Goal: Share content

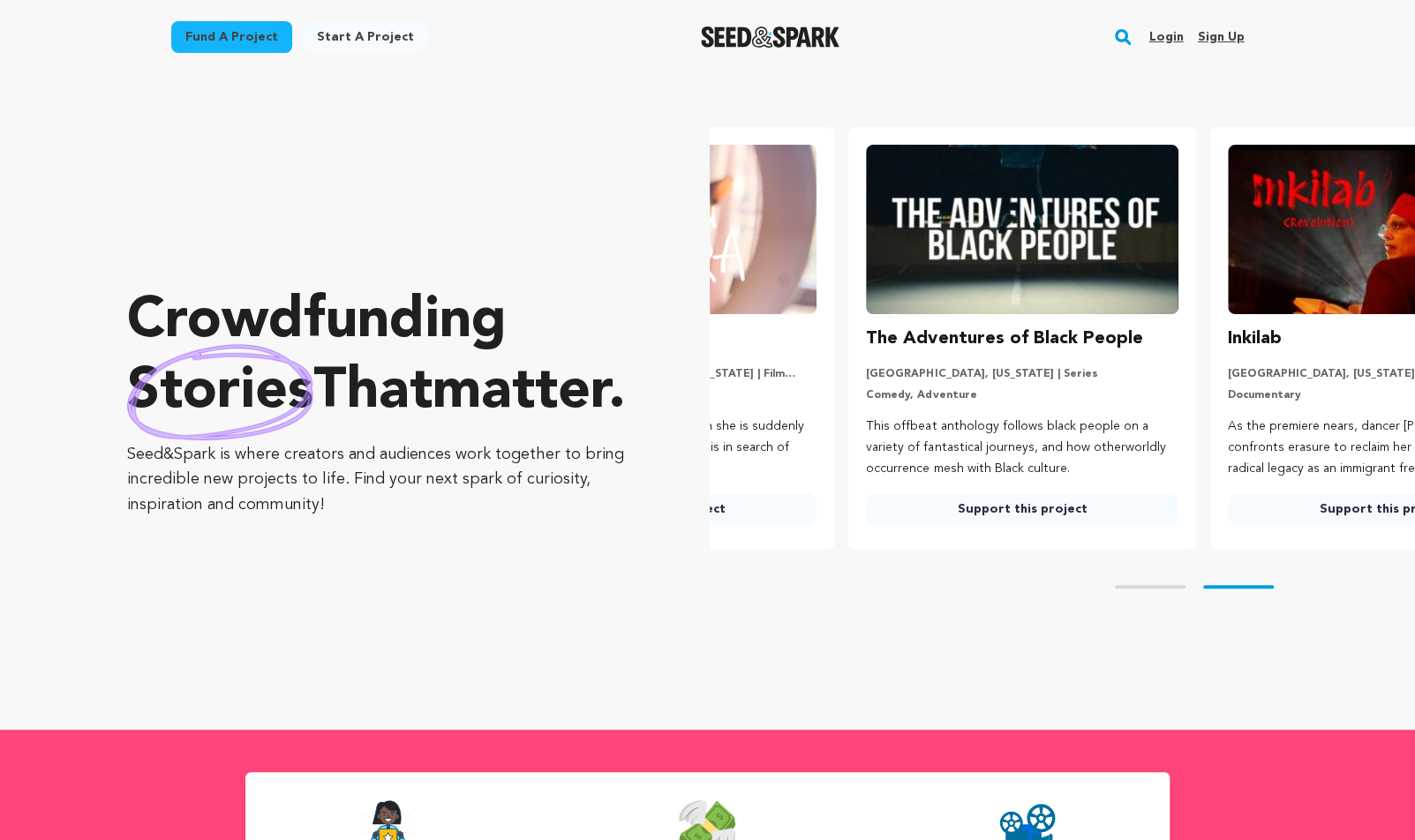
click at [1173, 39] on link "Login" at bounding box center [1166, 36] width 34 height 28
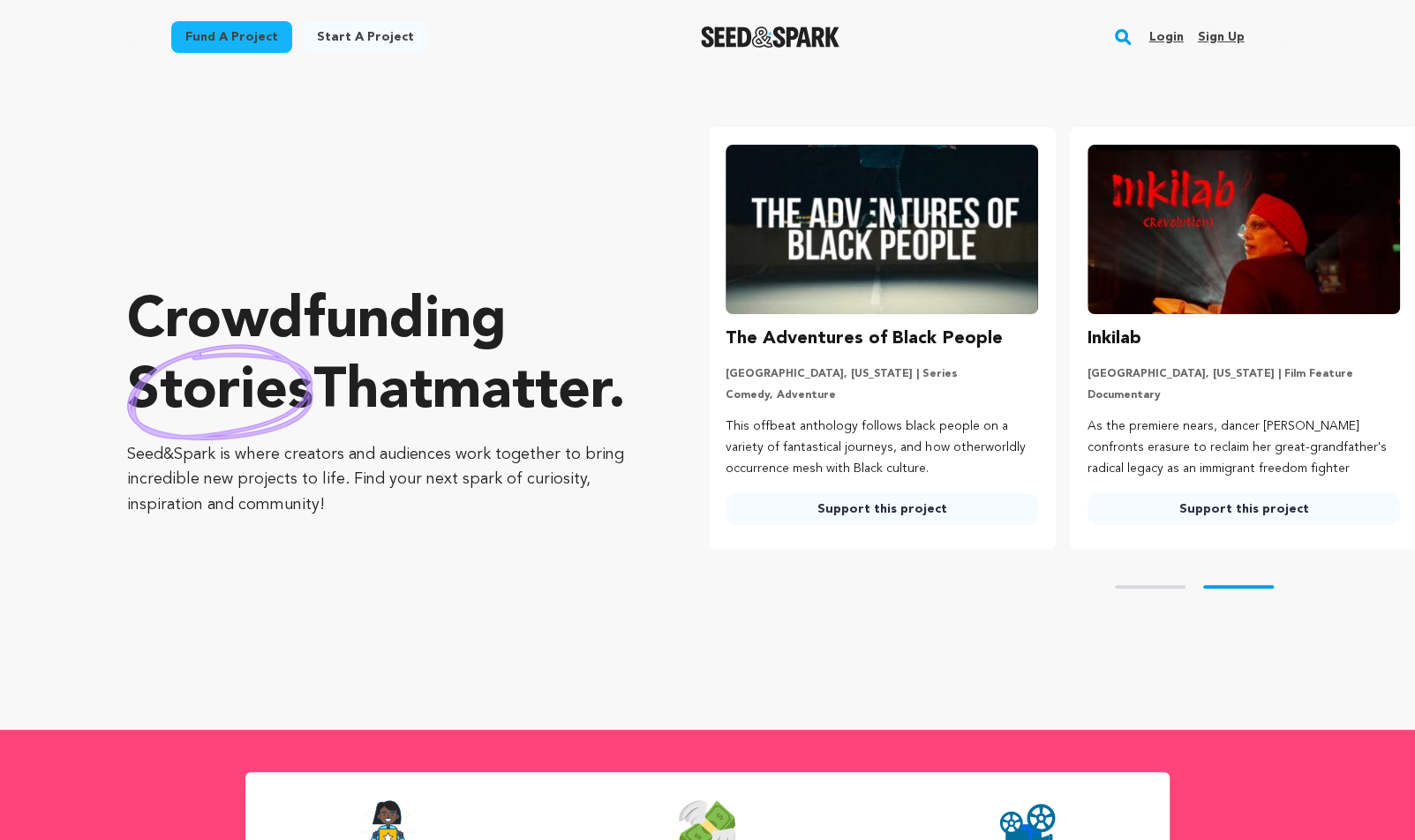
scroll to position [0, 375]
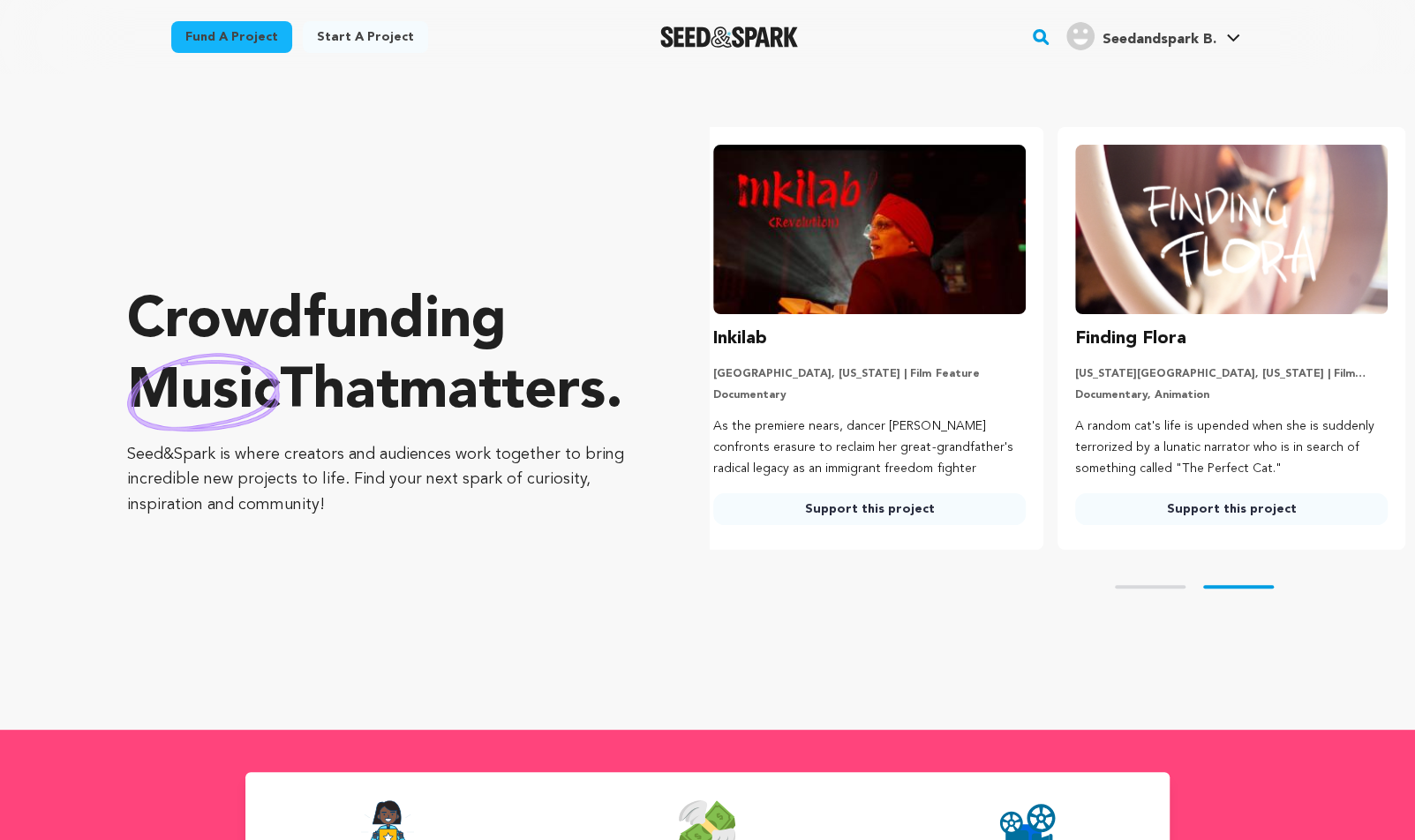
click at [1205, 34] on span "Seedandspark B." at bounding box center [1158, 40] width 113 height 15
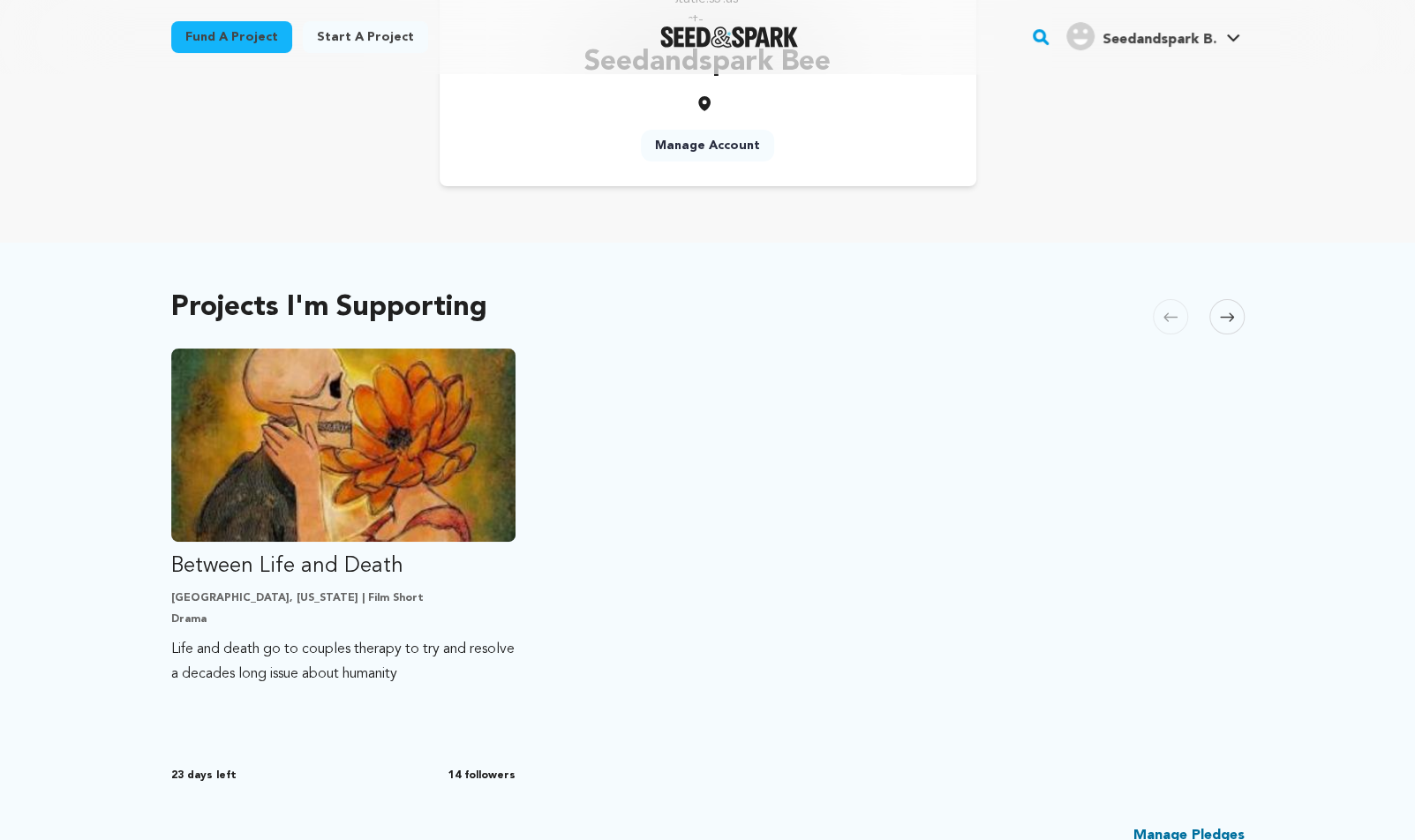
scroll to position [172, 0]
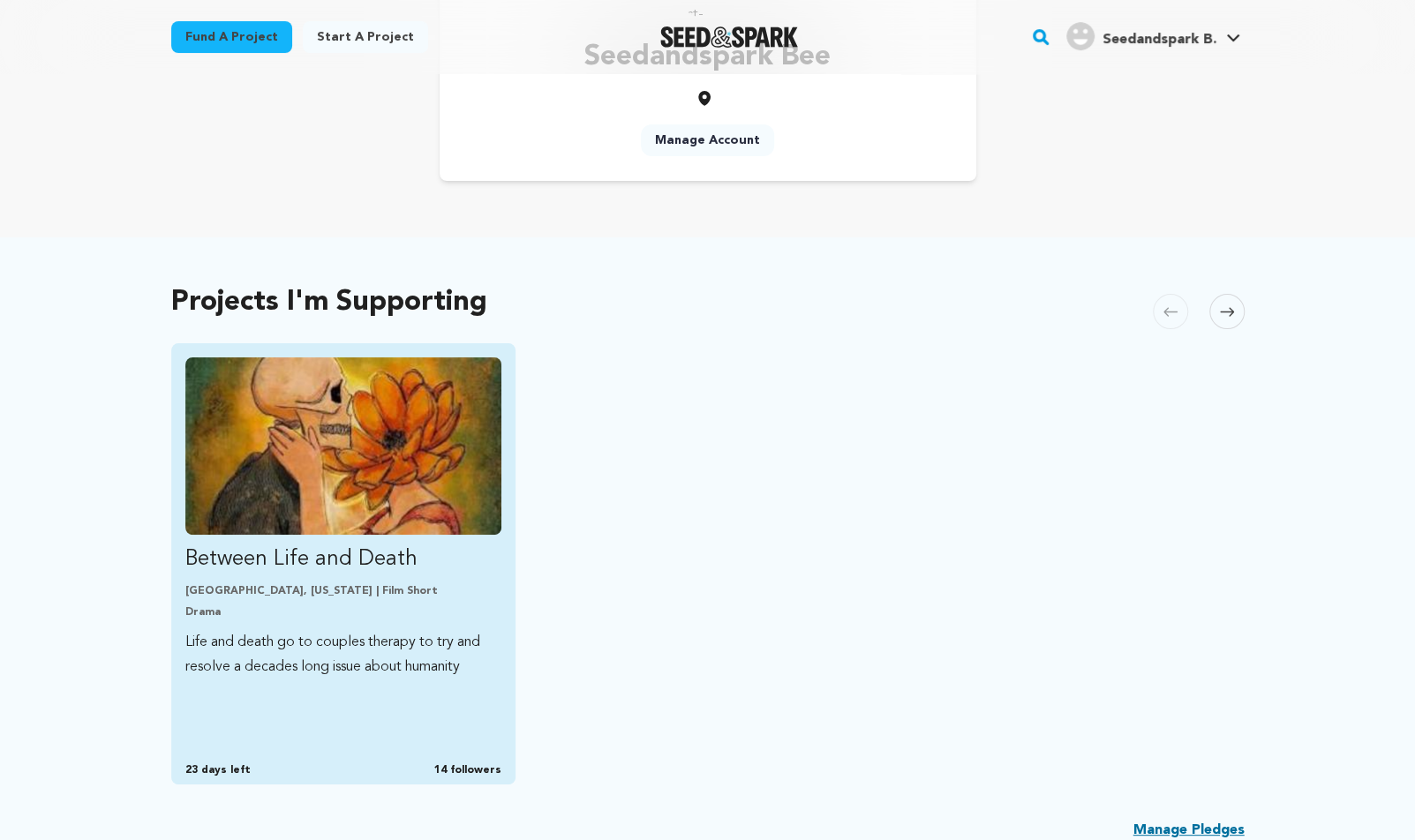
click at [287, 464] on img "Fund Between Life and Death" at bounding box center [343, 446] width 317 height 178
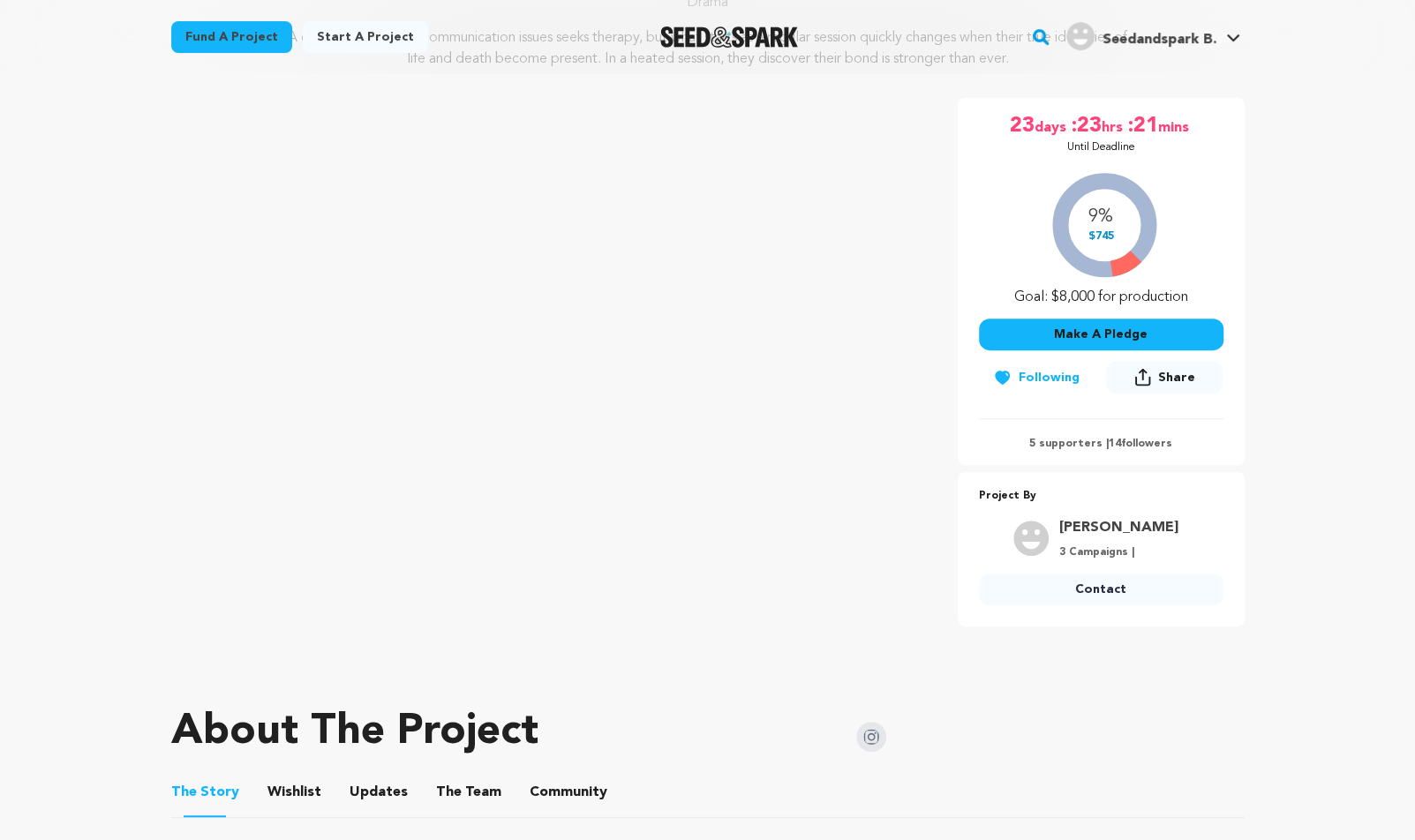
scroll to position [239, 0]
click at [1165, 380] on span "Share" at bounding box center [1176, 379] width 37 height 17
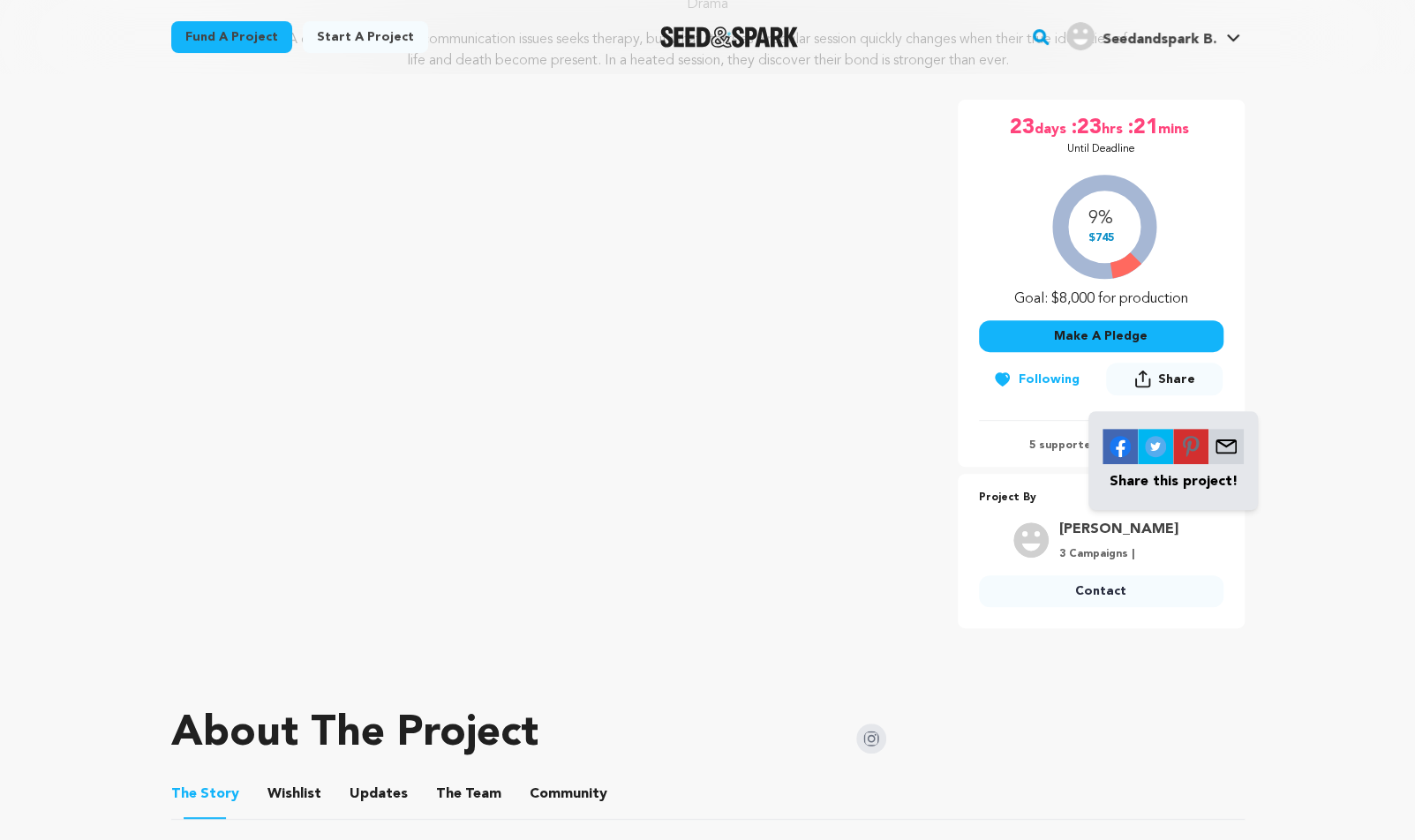
click at [1165, 378] on span "Share" at bounding box center [1176, 379] width 37 height 17
click at [1234, 452] on img at bounding box center [1226, 446] width 35 height 35
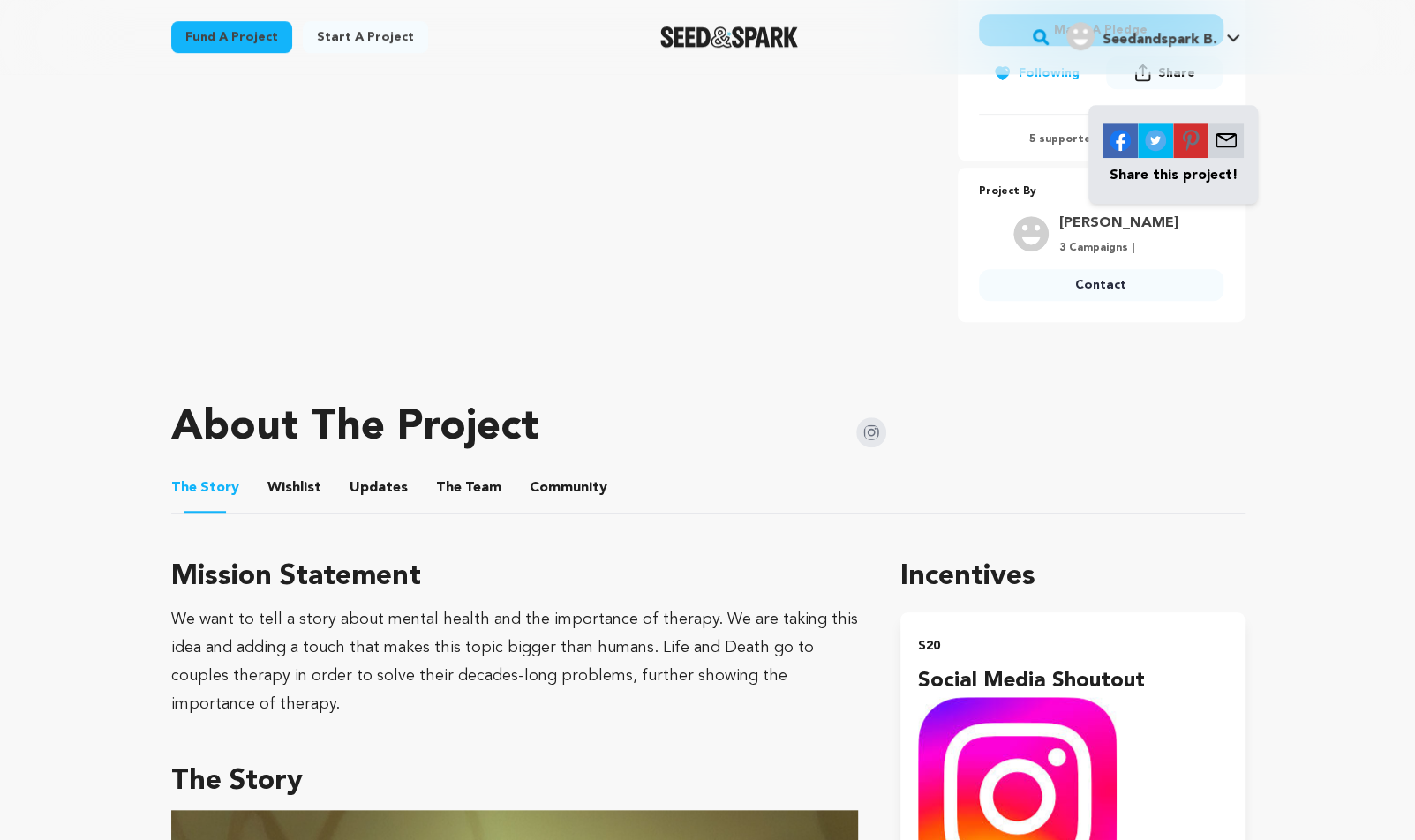
scroll to position [544, 0]
